Goal: Information Seeking & Learning: Learn about a topic

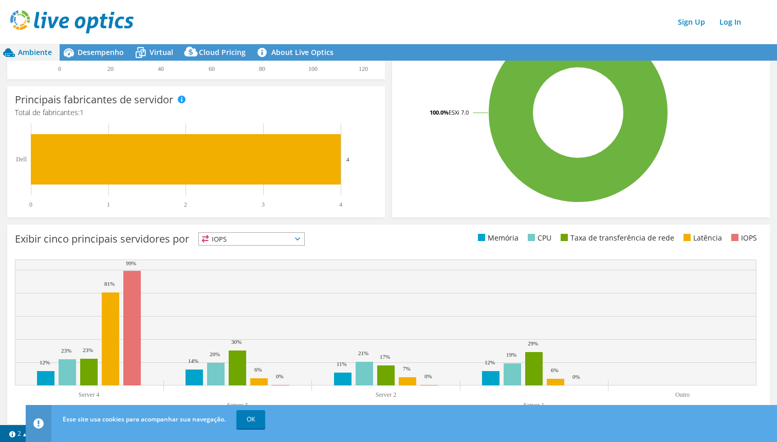
scroll to position [263, 0]
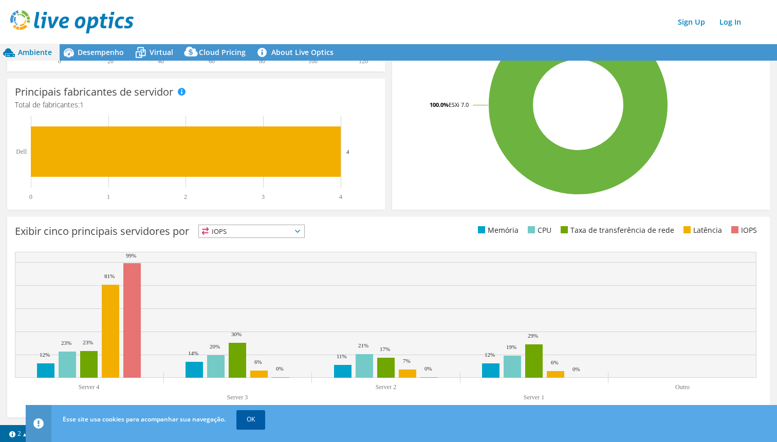
click at [254, 415] on link "OK" at bounding box center [250, 419] width 29 height 19
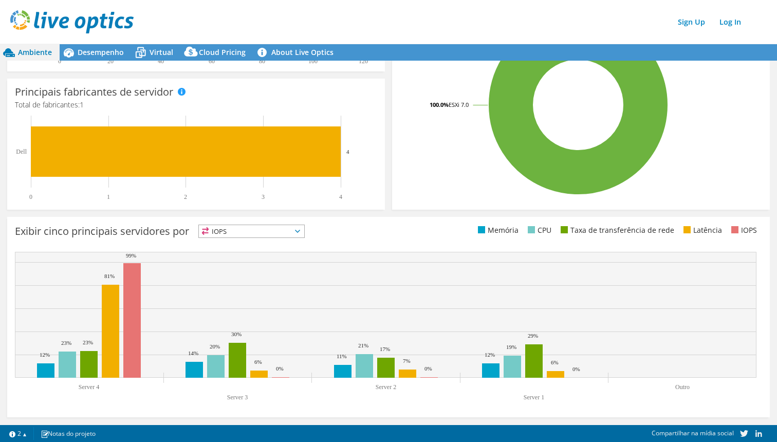
click at [308, 223] on div "Exibir cinco principais servidores por IOPS IOPS" at bounding box center [388, 317] width 763 height 200
click at [300, 230] on icon at bounding box center [297, 231] width 5 height 3
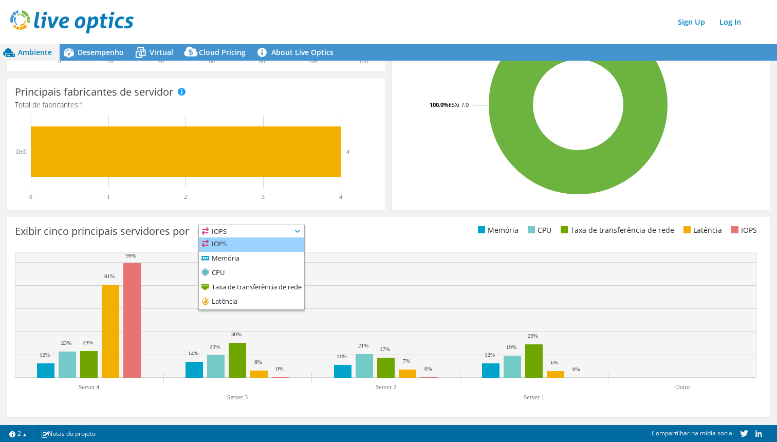
click at [225, 243] on li "IOPS" at bounding box center [251, 244] width 105 height 14
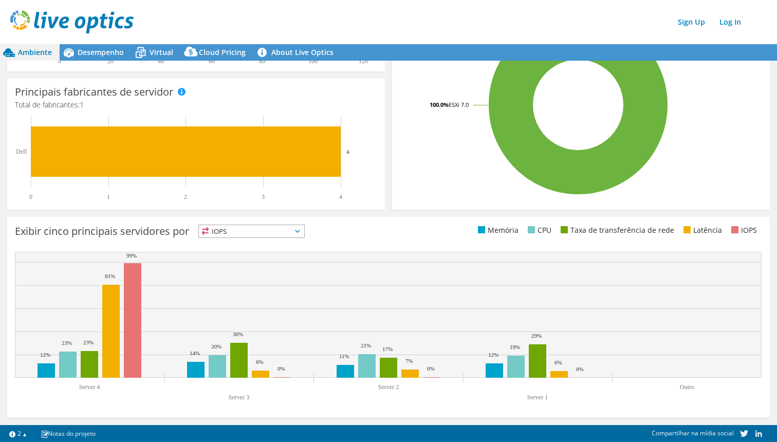
click at [304, 234] on span "IOPS" at bounding box center [251, 231] width 105 height 12
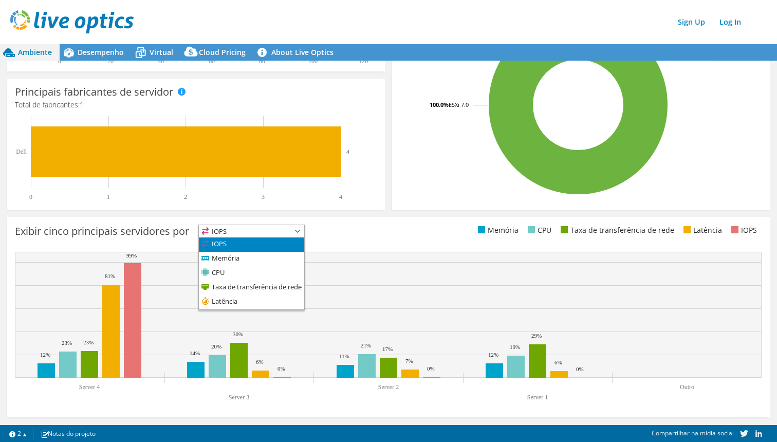
click at [367, 213] on div "Esse gráfico será exibido assim que a execução do coletor for concluída Exibir …" at bounding box center [389, 317] width 770 height 208
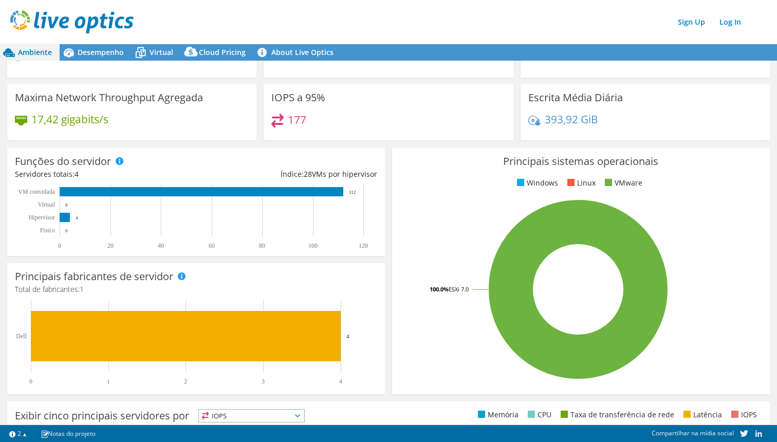
scroll to position [0, 0]
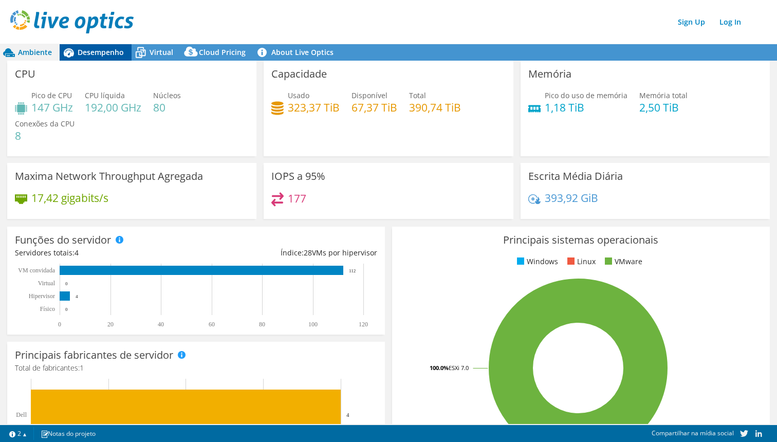
click at [98, 54] on span "Desempenho" at bounding box center [101, 52] width 46 height 10
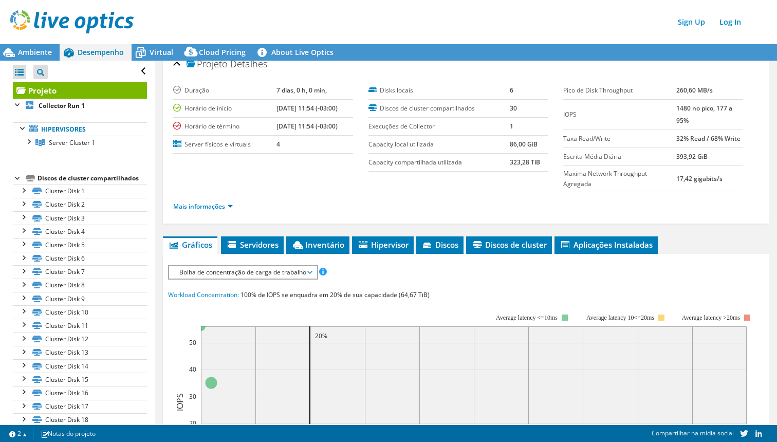
scroll to position [11, 0]
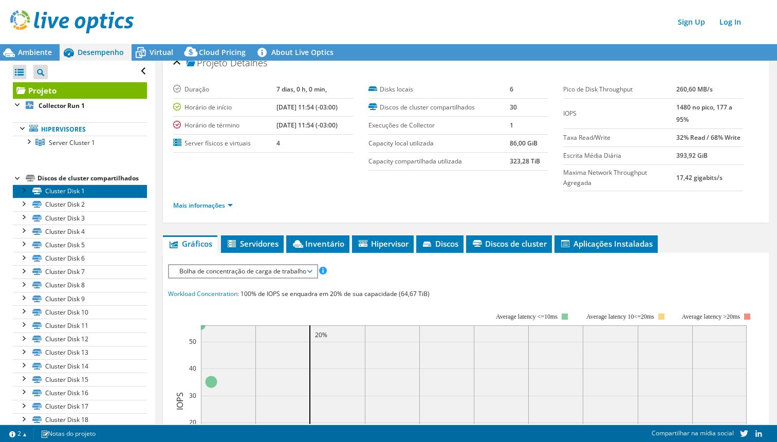
click at [67, 194] on link "Cluster Disk 1" at bounding box center [80, 191] width 134 height 13
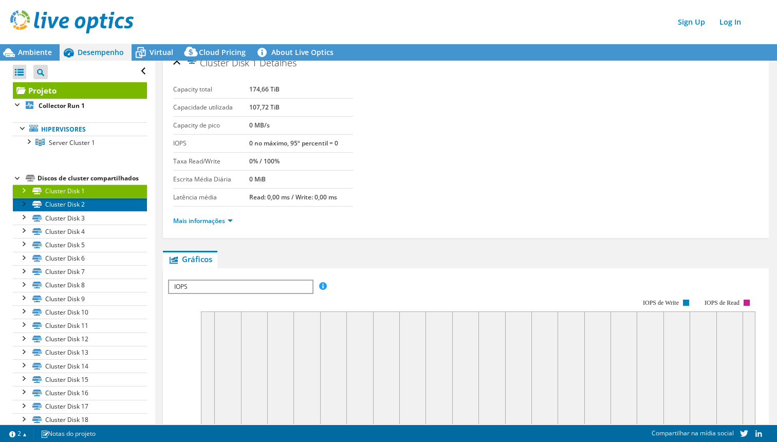
click at [64, 202] on link "Cluster Disk 2" at bounding box center [80, 204] width 134 height 13
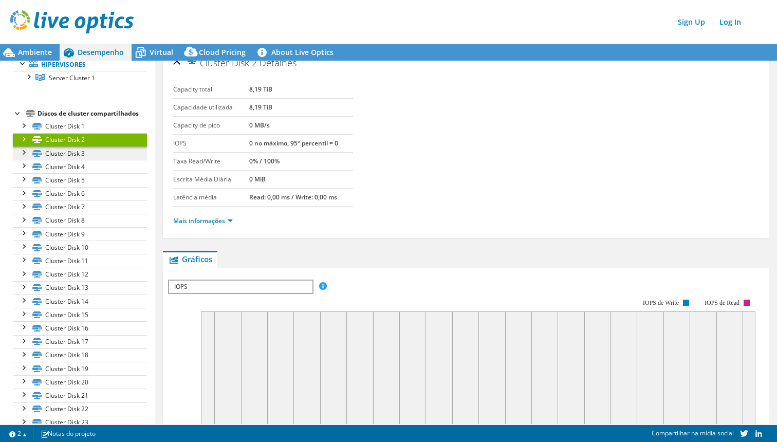
scroll to position [0, 0]
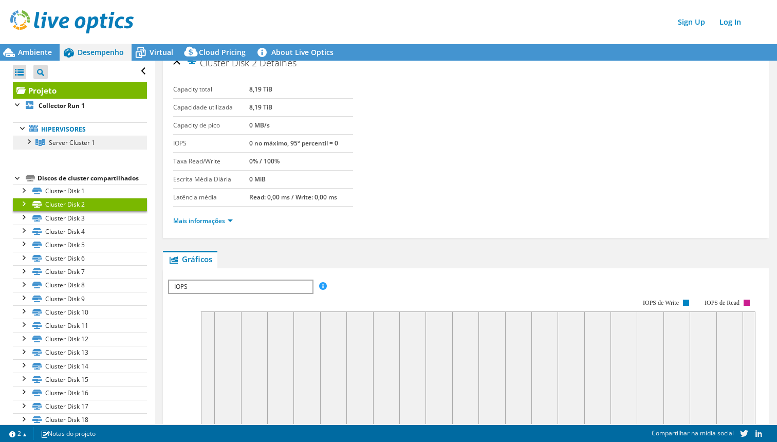
click at [31, 148] on link "Server Cluster 1" at bounding box center [80, 142] width 134 height 13
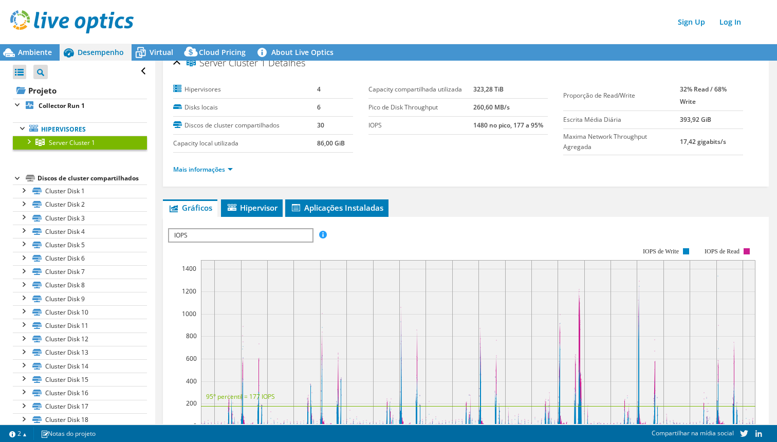
click at [28, 145] on div at bounding box center [28, 141] width 10 height 10
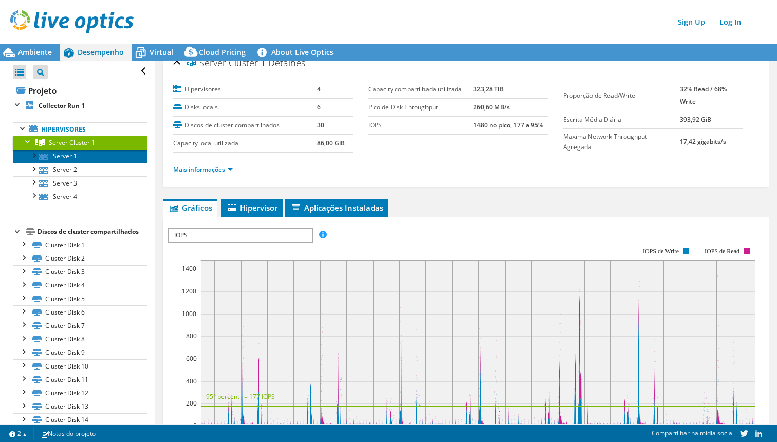
click at [61, 158] on link "Server 1" at bounding box center [80, 156] width 134 height 13
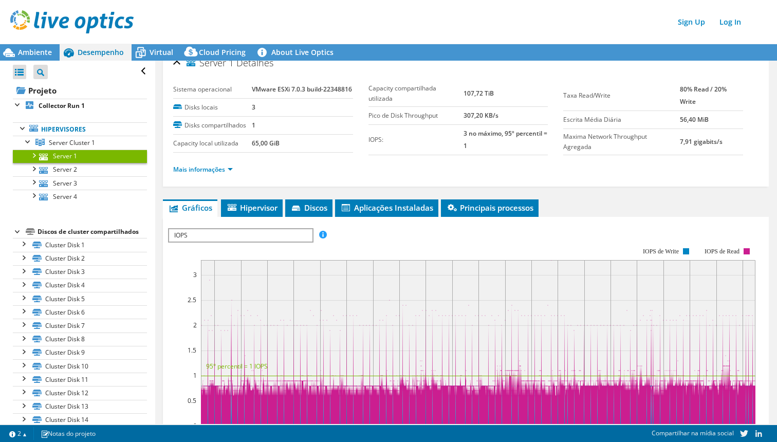
click at [30, 158] on div at bounding box center [33, 155] width 10 height 10
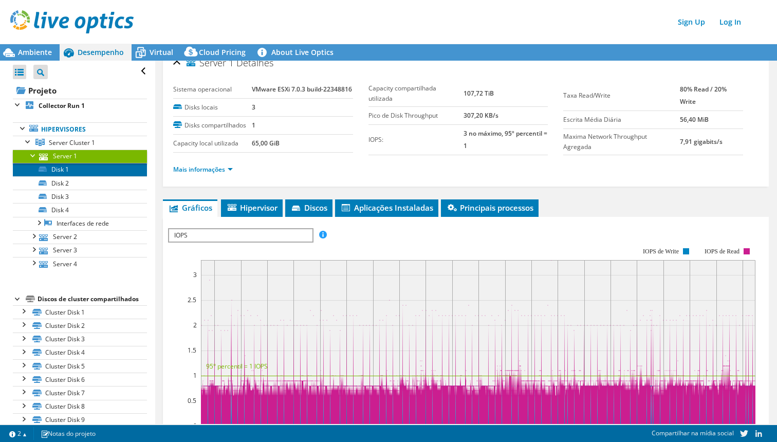
click at [64, 171] on link "Disk 1" at bounding box center [80, 169] width 134 height 13
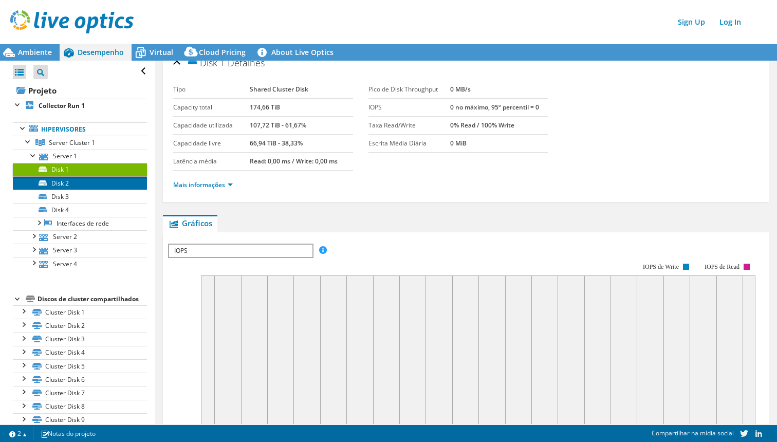
click at [59, 184] on link "Disk 2" at bounding box center [80, 182] width 134 height 13
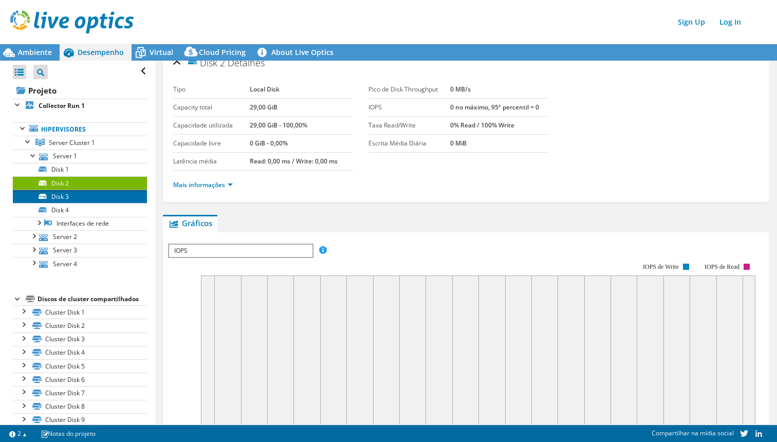
click at [64, 198] on link "Disk 3" at bounding box center [80, 196] width 134 height 13
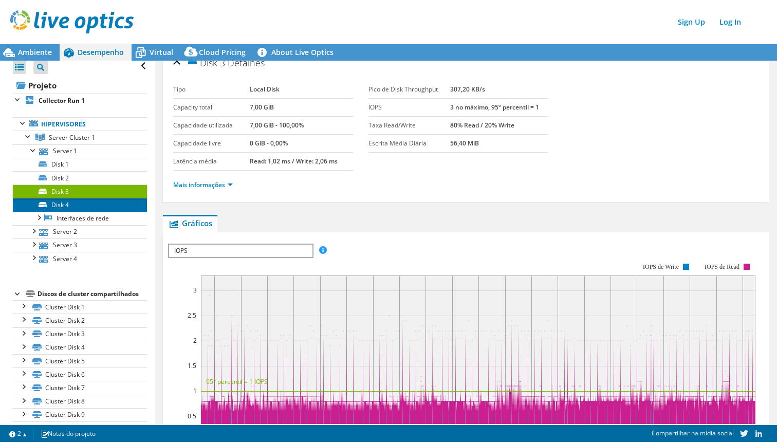
click at [59, 211] on link "Disk 4" at bounding box center [80, 204] width 134 height 13
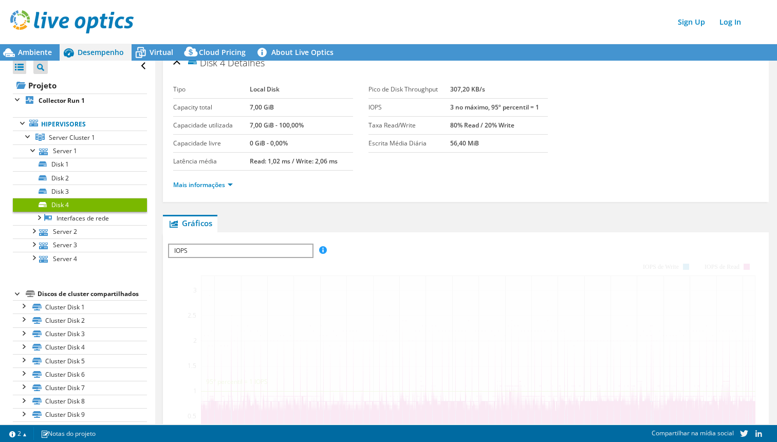
scroll to position [5, 0]
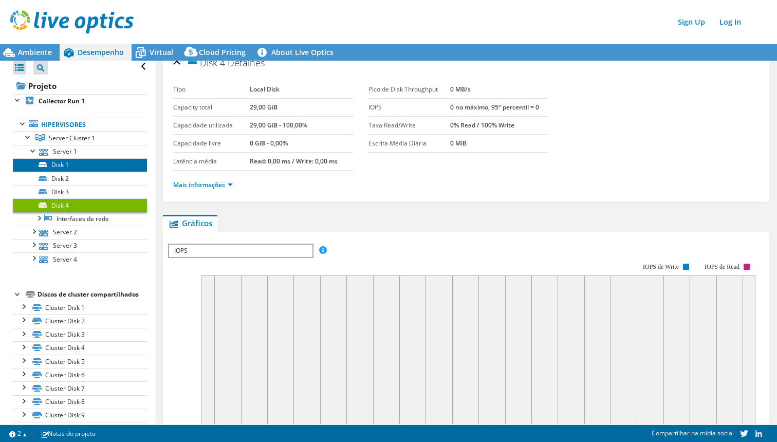
click at [58, 163] on link "Disk 1" at bounding box center [80, 164] width 134 height 13
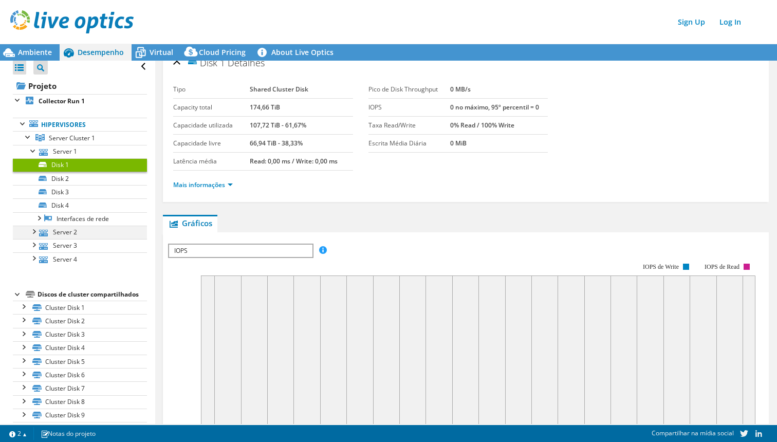
click at [33, 231] on div at bounding box center [33, 231] width 10 height 10
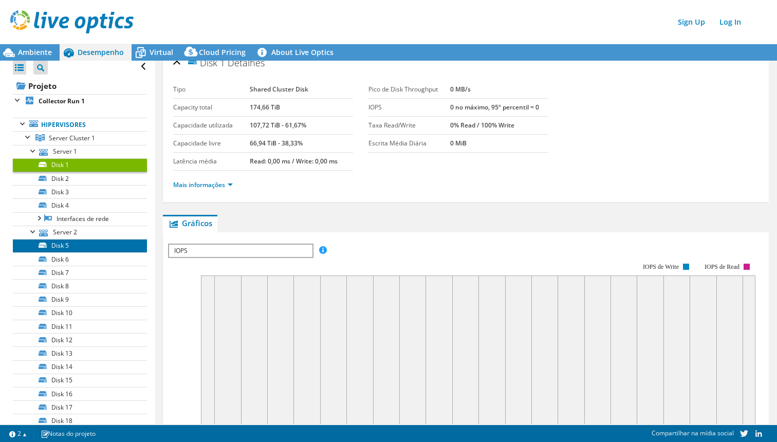
click at [63, 245] on link "Disk 5" at bounding box center [80, 245] width 134 height 13
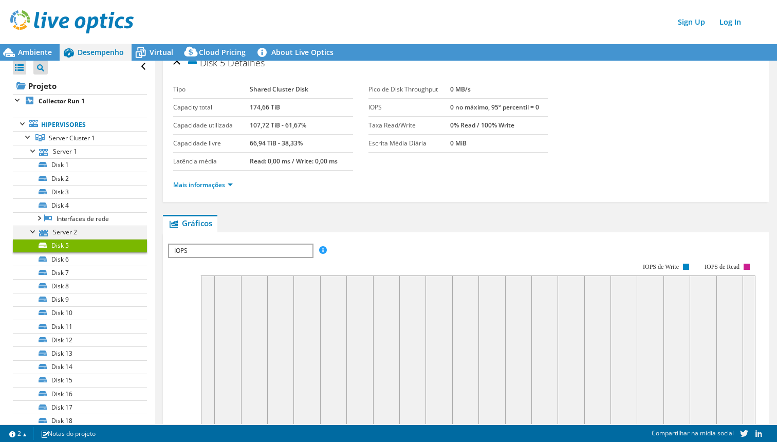
click at [35, 230] on div at bounding box center [33, 231] width 10 height 10
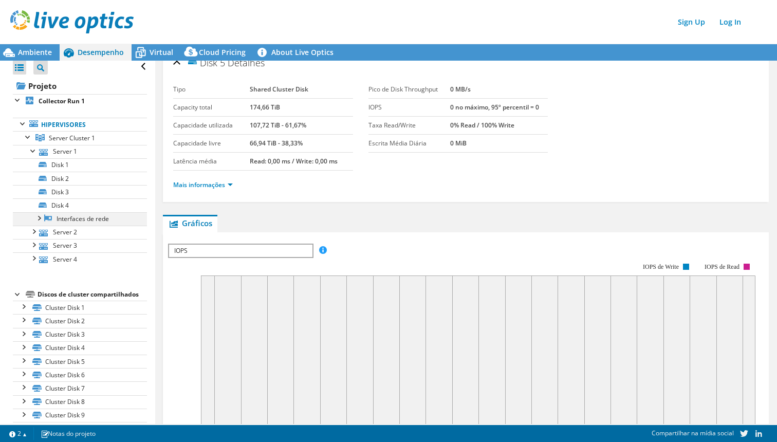
click at [38, 219] on div at bounding box center [38, 217] width 10 height 10
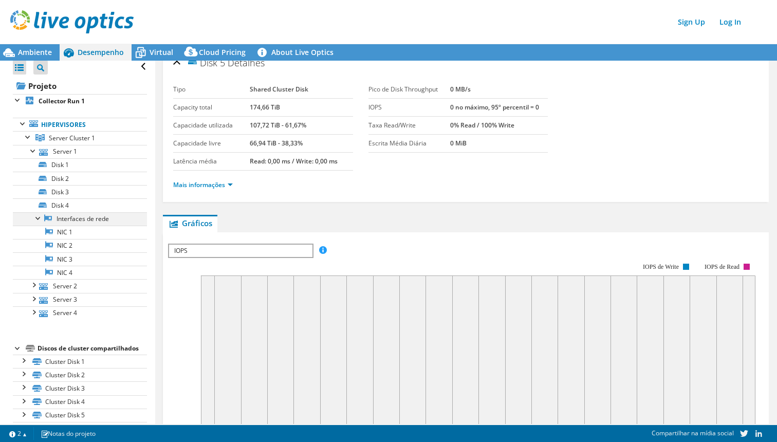
click at [38, 219] on div at bounding box center [38, 217] width 10 height 10
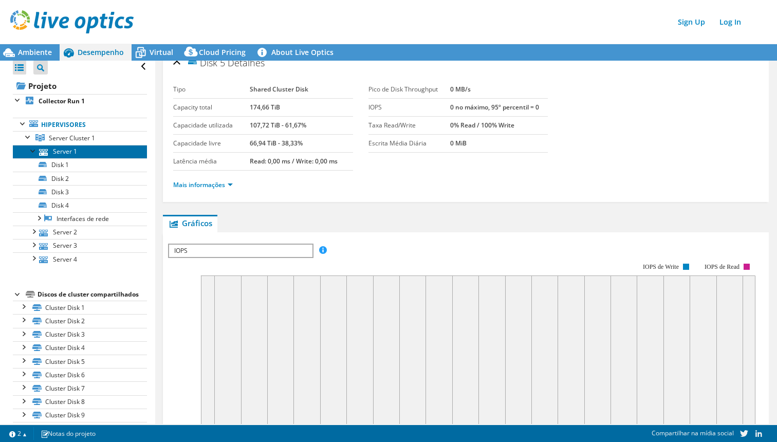
click at [27, 152] on link "Server 1" at bounding box center [80, 151] width 134 height 13
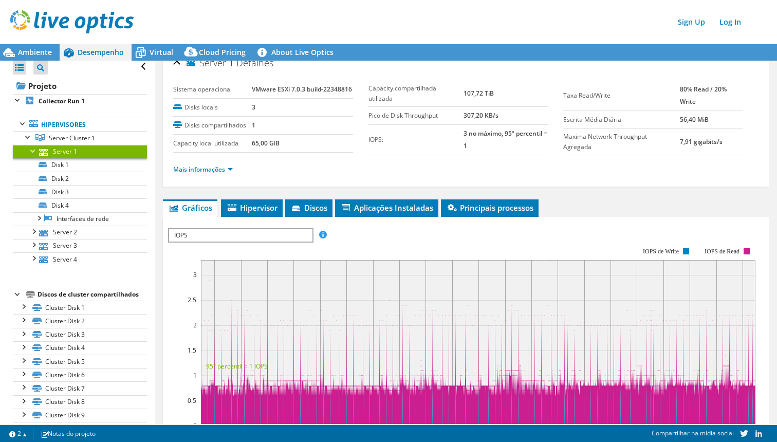
click at [32, 151] on div at bounding box center [33, 150] width 10 height 10
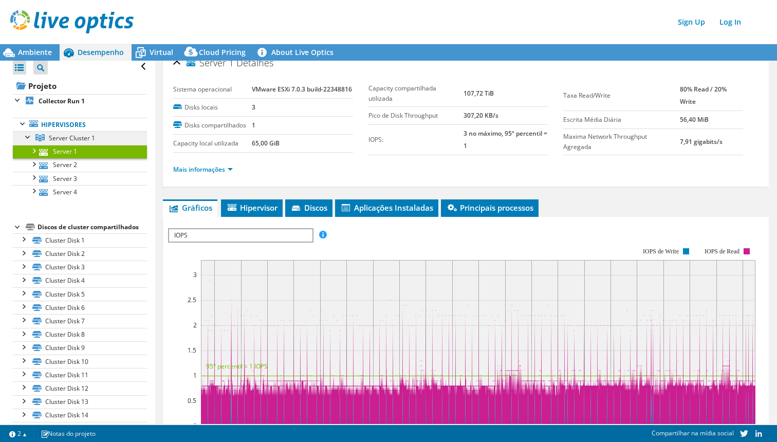
click at [67, 136] on span "Server Cluster 1" at bounding box center [72, 138] width 46 height 9
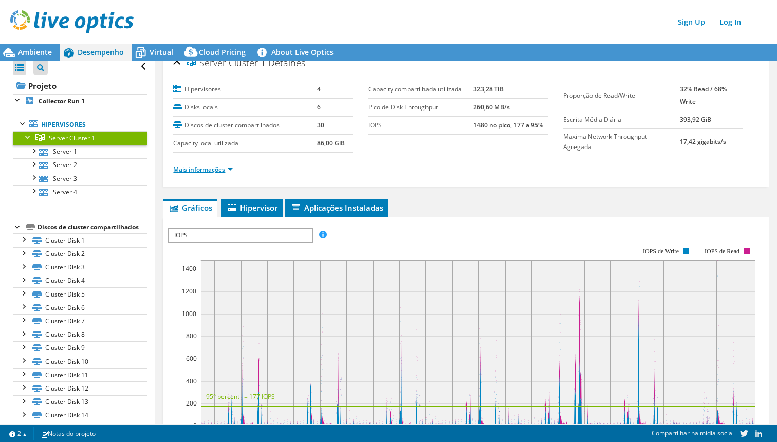
click at [231, 169] on link "Mais informações" at bounding box center [203, 169] width 60 height 9
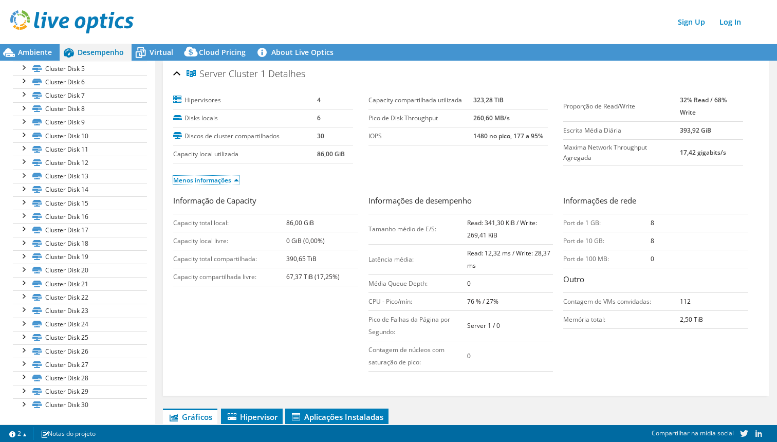
scroll to position [1, 0]
click at [148, 61] on div "Abrir Todos Fechar Todos Filtro de árvore do projeto Projeto Collector Run 1" at bounding box center [77, 127] width 155 height 594
click at [149, 54] on icon at bounding box center [141, 53] width 18 height 18
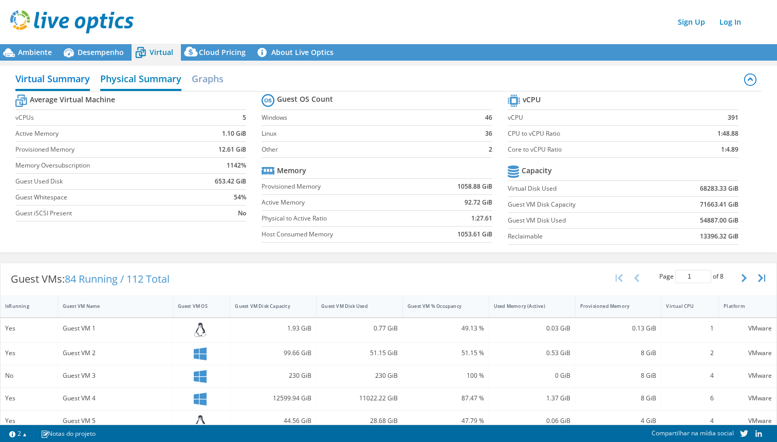
click at [134, 78] on h2 "Physical Summary" at bounding box center [140, 79] width 81 height 23
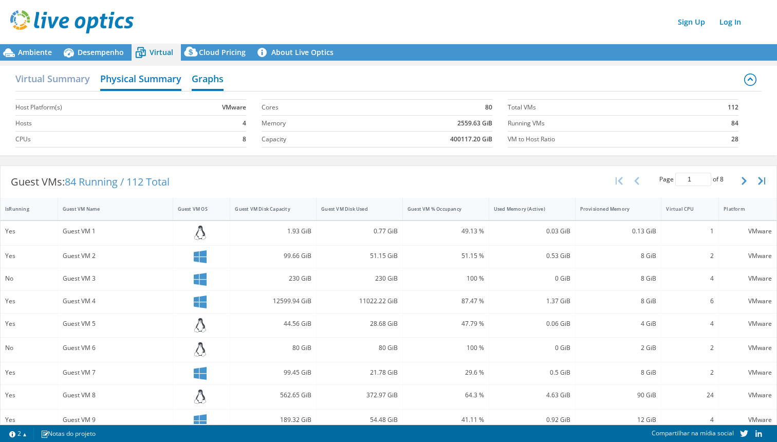
click at [197, 78] on h2 "Graphs" at bounding box center [208, 79] width 32 height 23
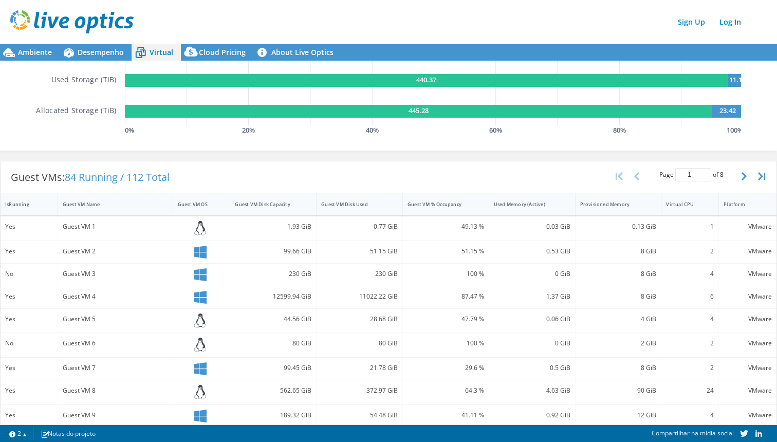
scroll to position [0, 0]
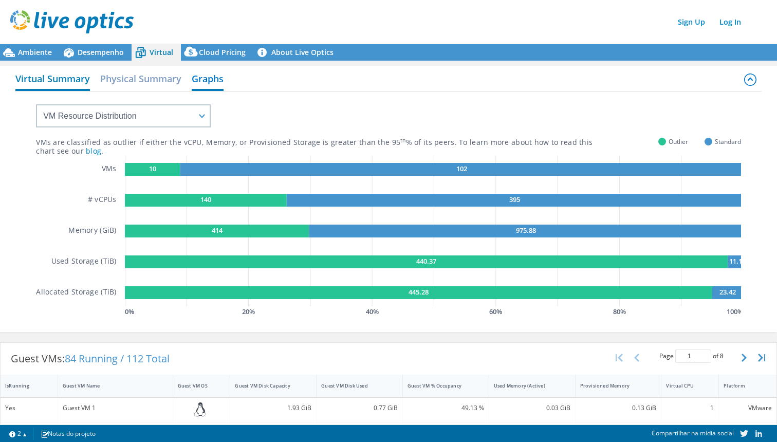
click at [74, 82] on h2 "Virtual Summary" at bounding box center [52, 79] width 75 height 23
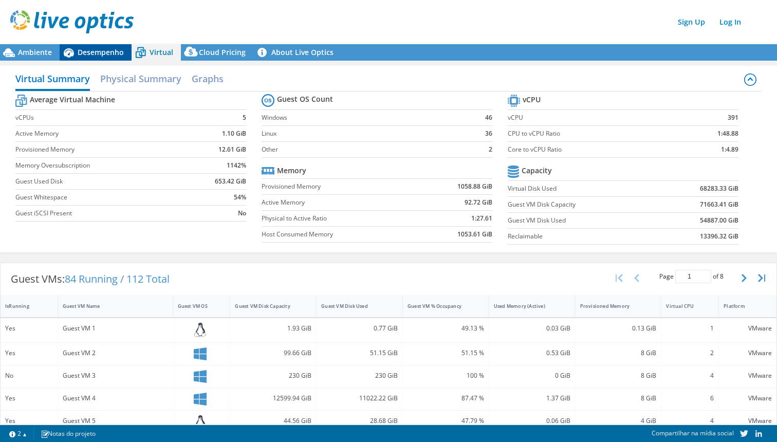
click at [77, 60] on icon at bounding box center [69, 53] width 18 height 18
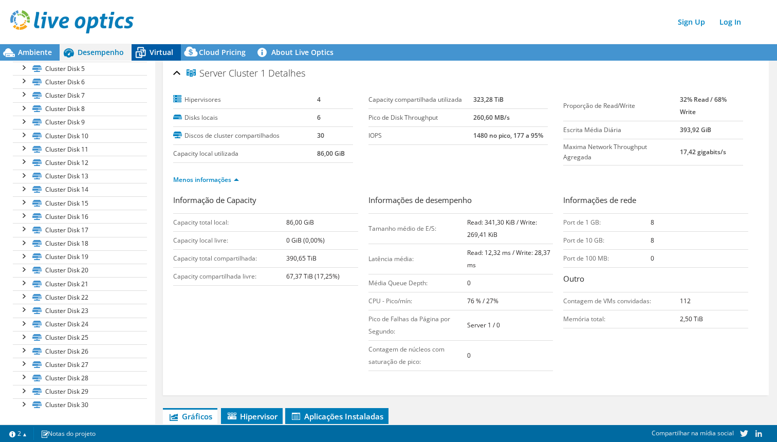
click at [155, 49] on span "Virtual" at bounding box center [162, 52] width 24 height 10
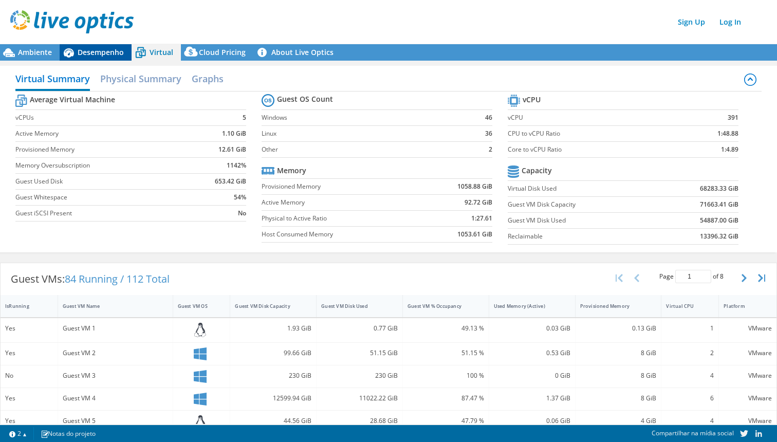
click at [93, 53] on span "Desempenho" at bounding box center [101, 52] width 46 height 10
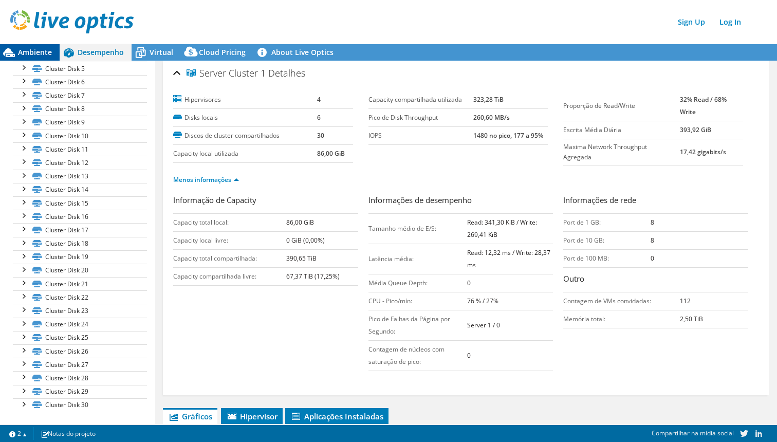
click at [50, 57] on span "Ambiente" at bounding box center [35, 52] width 34 height 10
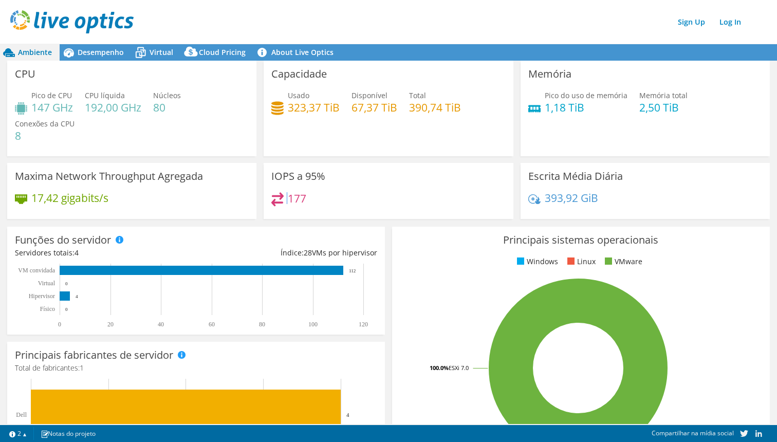
click at [285, 196] on div "177" at bounding box center [288, 198] width 35 height 12
click at [102, 49] on span "Desempenho" at bounding box center [101, 52] width 46 height 10
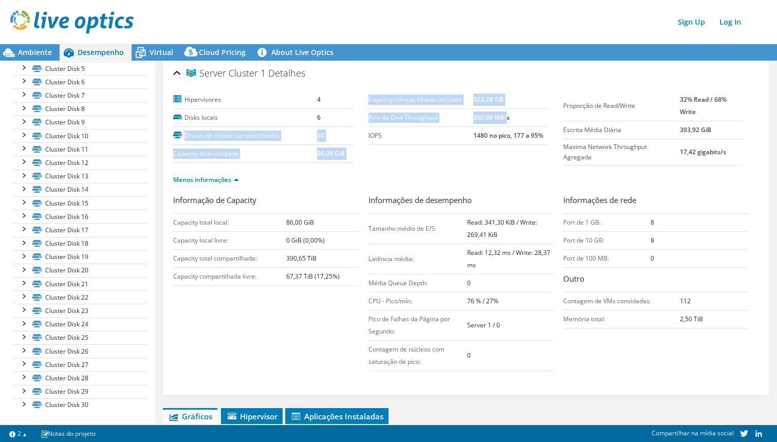
drag, startPoint x: 374, startPoint y: 118, endPoint x: 508, endPoint y: 117, distance: 133.6
click at [508, 117] on section "Hipervisores 4 Disks locais 6 Discos de cluster compartilhados 30 Capacity loca…" at bounding box center [368, 127] width 390 height 72
click at [492, 119] on b "260,60 MB/s" at bounding box center [491, 117] width 36 height 9
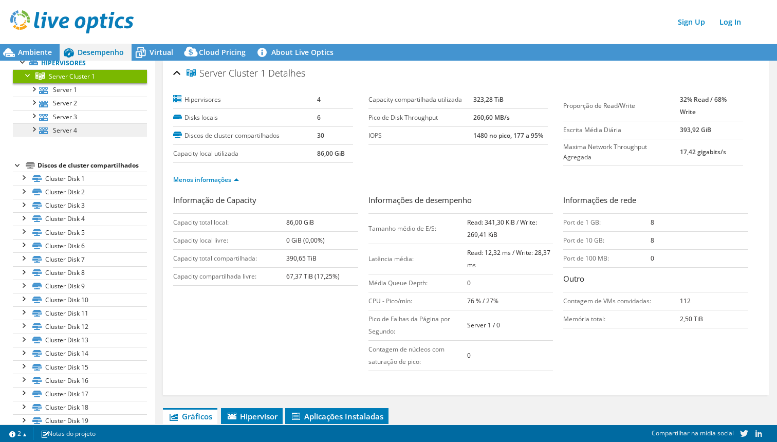
scroll to position [0, 0]
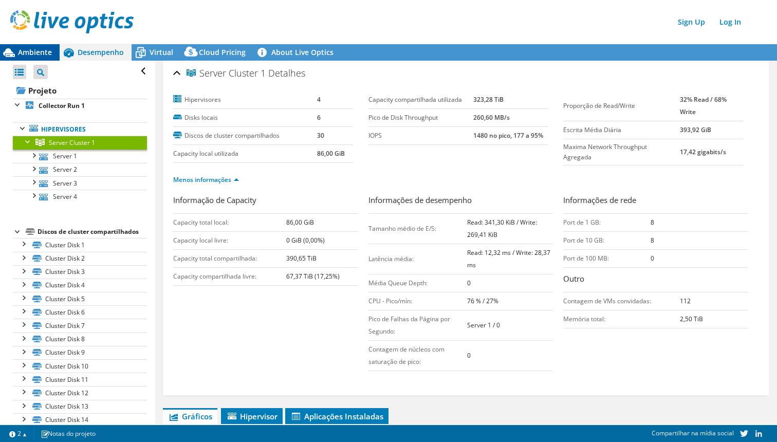
click at [34, 47] on div "Ambiente" at bounding box center [30, 52] width 60 height 16
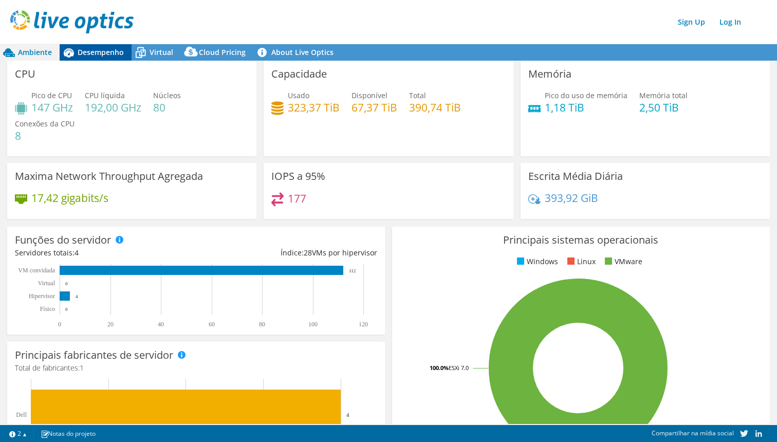
click at [65, 51] on icon at bounding box center [69, 52] width 10 height 9
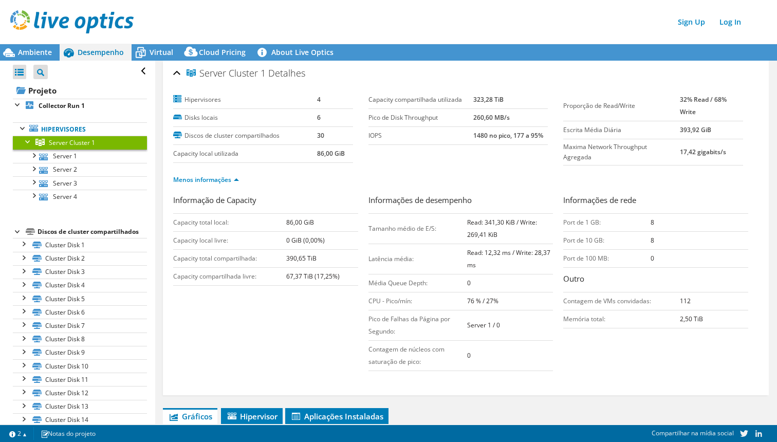
click at [156, 63] on div "Server Cluster 1 Detalhes Hipervisores 4 Disks locais 6 Discos de cluster compa…" at bounding box center [465, 424] width 621 height 728
click at [156, 59] on div "Virtual" at bounding box center [156, 52] width 49 height 16
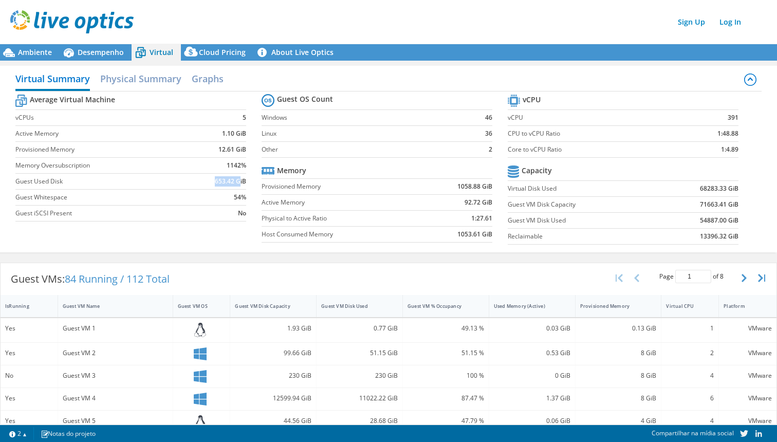
drag, startPoint x: 212, startPoint y: 186, endPoint x: 241, endPoint y: 184, distance: 28.9
click at [241, 184] on td "653.42 GiB" at bounding box center [219, 182] width 56 height 16
click at [709, 191] on b "68283.33 GiB" at bounding box center [719, 189] width 39 height 10
click at [708, 191] on b "68283.33 GiB" at bounding box center [719, 189] width 39 height 10
drag, startPoint x: 708, startPoint y: 191, endPoint x: 680, endPoint y: 190, distance: 28.8
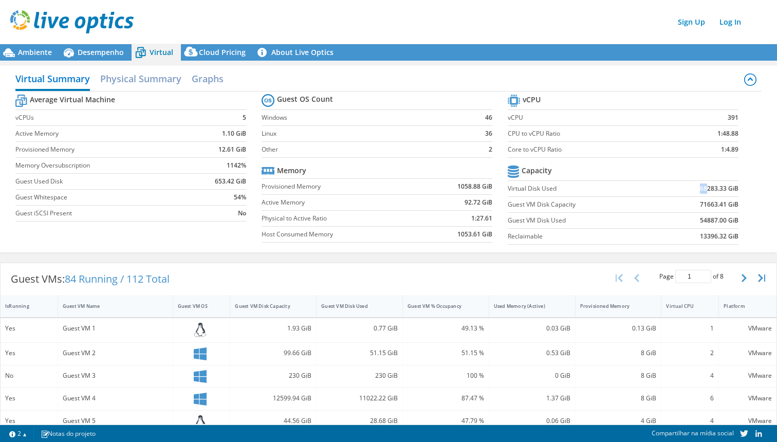
click at [699, 190] on td "68283.33 GiB" at bounding box center [699, 189] width 80 height 16
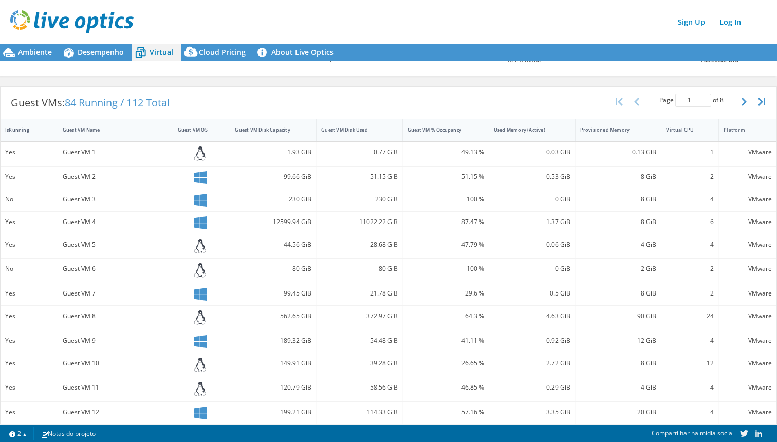
scroll to position [178, 0]
drag, startPoint x: 357, startPoint y: 225, endPoint x: 369, endPoint y: 222, distance: 12.6
click at [358, 223] on div "11022.22 GiB" at bounding box center [359, 219] width 77 height 11
click at [375, 221] on div "11022.22 GiB" at bounding box center [359, 219] width 77 height 11
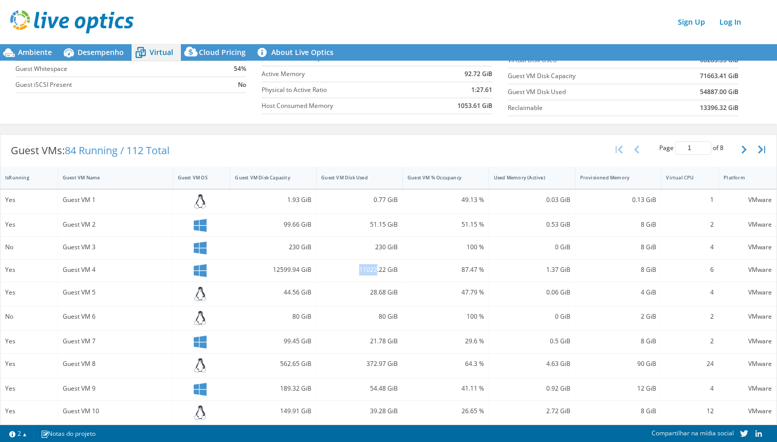
scroll to position [0, 0]
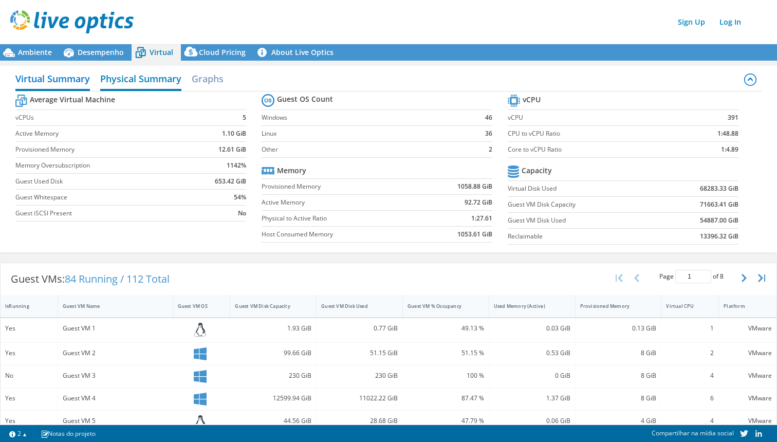
click at [156, 80] on h2 "Physical Summary" at bounding box center [140, 79] width 81 height 23
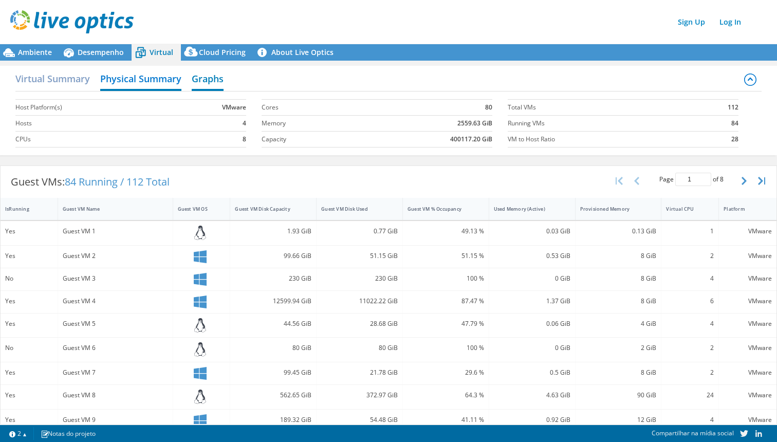
click at [209, 80] on h2 "Graphs" at bounding box center [208, 79] width 32 height 23
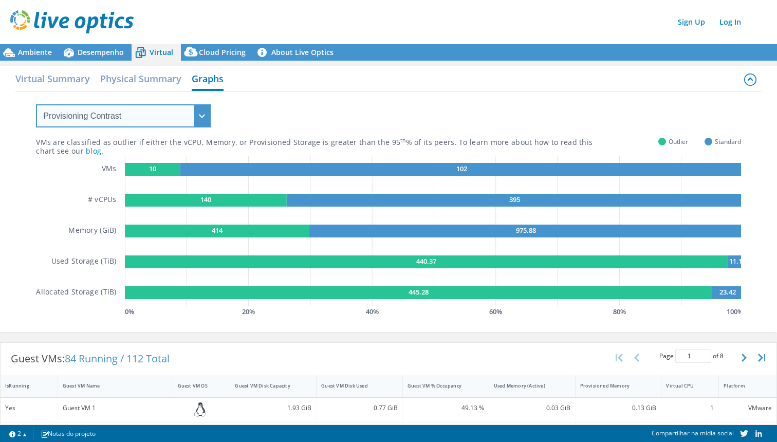
click option "Provisioning Contrast" at bounding box center [0, 0] width 0 height 0
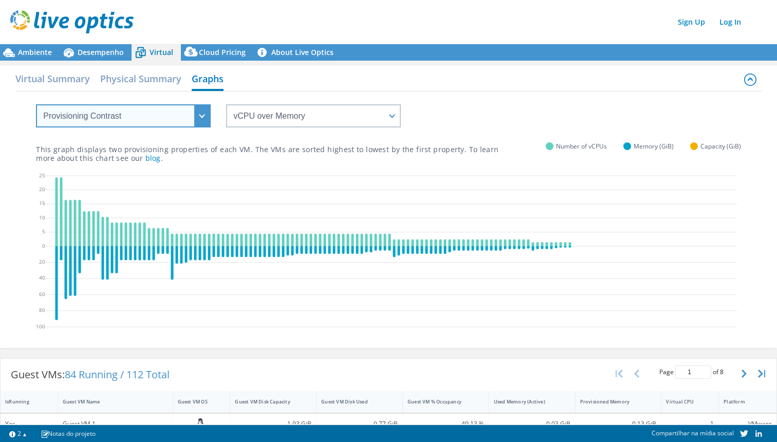
select select "Over Provisioning"
click option "Over Provisioning" at bounding box center [0, 0] width 0 height 0
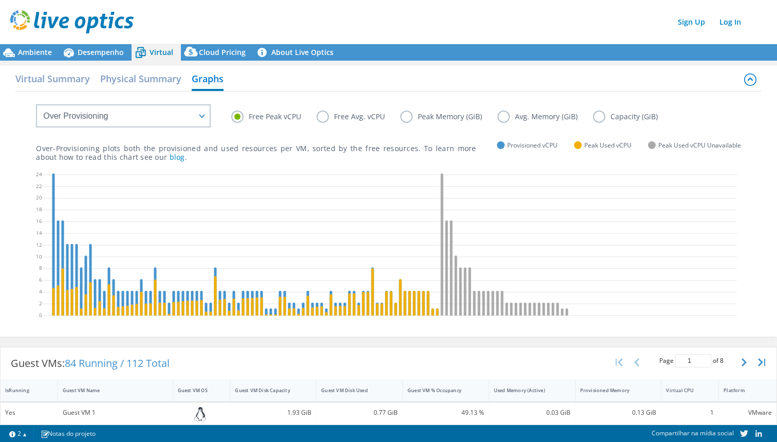
click at [603, 116] on label "Capacity (GiB)" at bounding box center [633, 117] width 80 height 12
click at [0, 0] on input "Capacity (GiB)" at bounding box center [0, 0] width 0 height 0
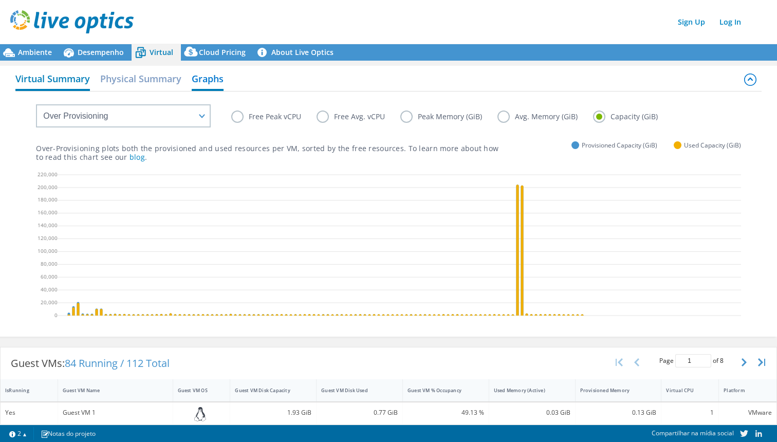
click at [52, 83] on h2 "Virtual Summary" at bounding box center [52, 79] width 75 height 23
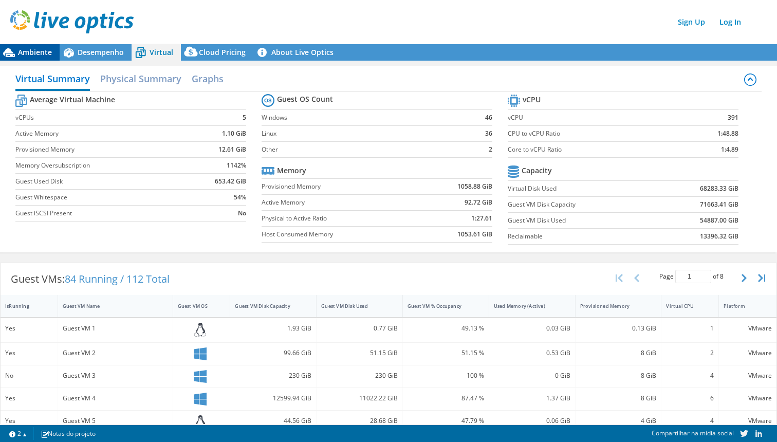
click at [47, 55] on span "Ambiente" at bounding box center [35, 52] width 34 height 10
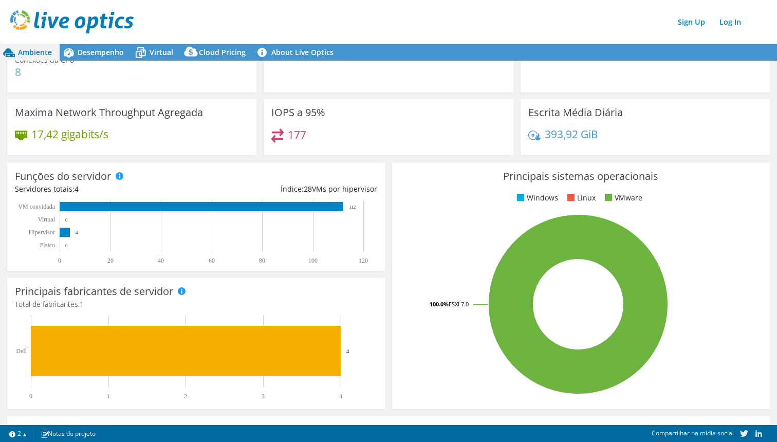
scroll to position [263, 0]
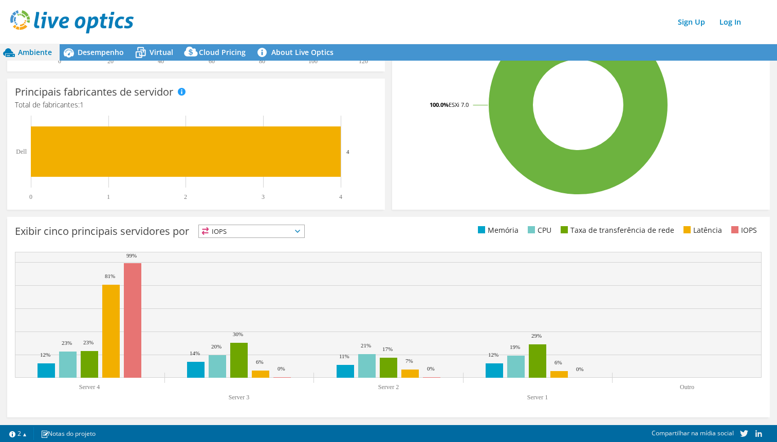
click at [317, 226] on div "Exibir cinco principais servidores por IOPS IOPS" at bounding box center [202, 233] width 374 height 17
drag, startPoint x: 303, startPoint y: 233, endPoint x: 312, endPoint y: 228, distance: 10.3
click at [303, 233] on span "IOPS" at bounding box center [251, 231] width 105 height 12
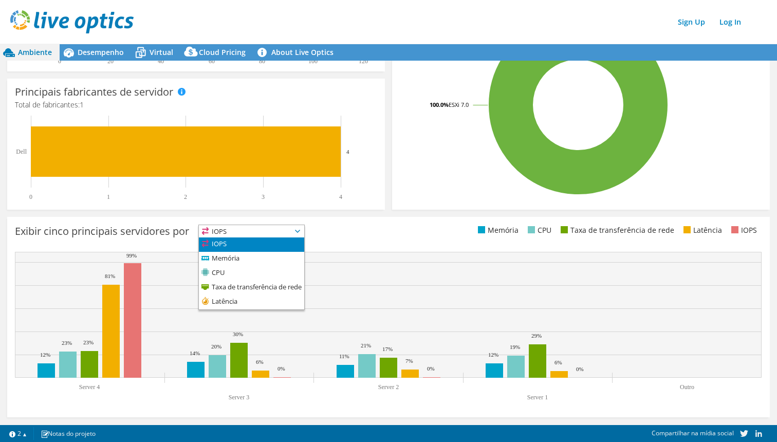
click at [334, 219] on div "Exibir cinco principais servidores por IOPS IOPS" at bounding box center [388, 317] width 763 height 200
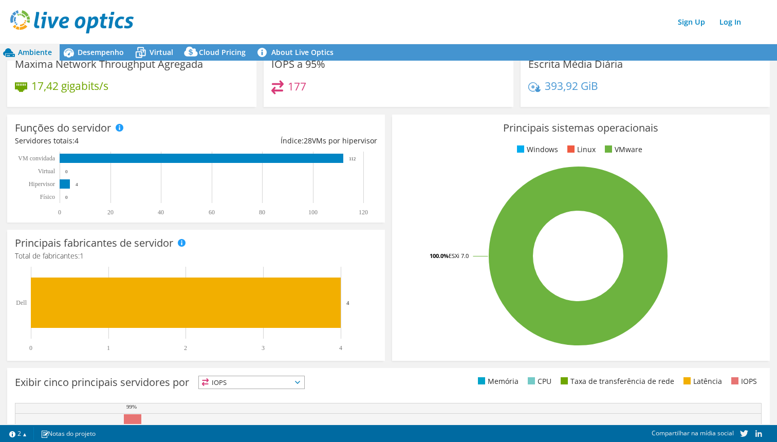
scroll to position [0, 0]
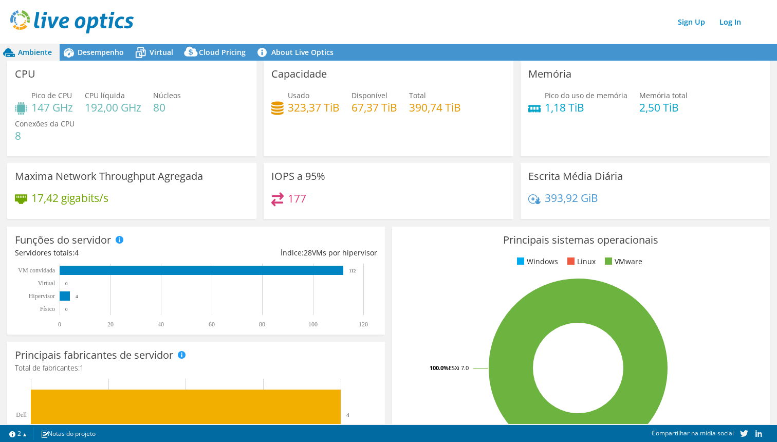
drag, startPoint x: 594, startPoint y: 105, endPoint x: 562, endPoint y: 109, distance: 32.6
click at [593, 106] on h4 "1,18 TiB" at bounding box center [586, 107] width 83 height 11
click at [562, 109] on h4 "1,18 TiB" at bounding box center [586, 107] width 83 height 11
click at [297, 197] on h4 "177" at bounding box center [297, 198] width 19 height 11
click at [305, 169] on div "IOPS a 95% 177" at bounding box center [388, 191] width 249 height 56
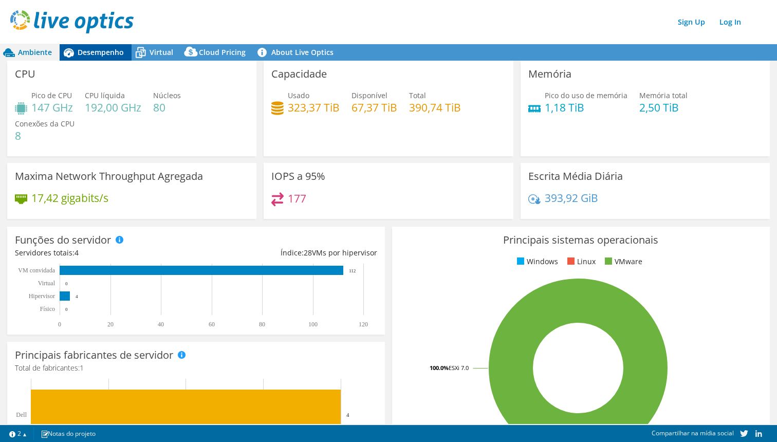
click at [126, 50] on div "Desempenho" at bounding box center [96, 52] width 72 height 16
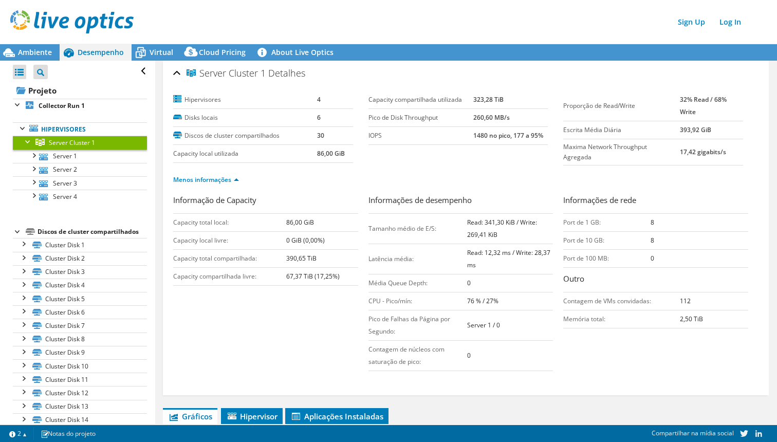
scroll to position [1, 0]
drag, startPoint x: 450, startPoint y: 130, endPoint x: 498, endPoint y: 136, distance: 48.3
click at [498, 136] on tr "IOPS 1480 no pico, 177 a 95%" at bounding box center [458, 136] width 179 height 18
